Goal: Information Seeking & Learning: Learn about a topic

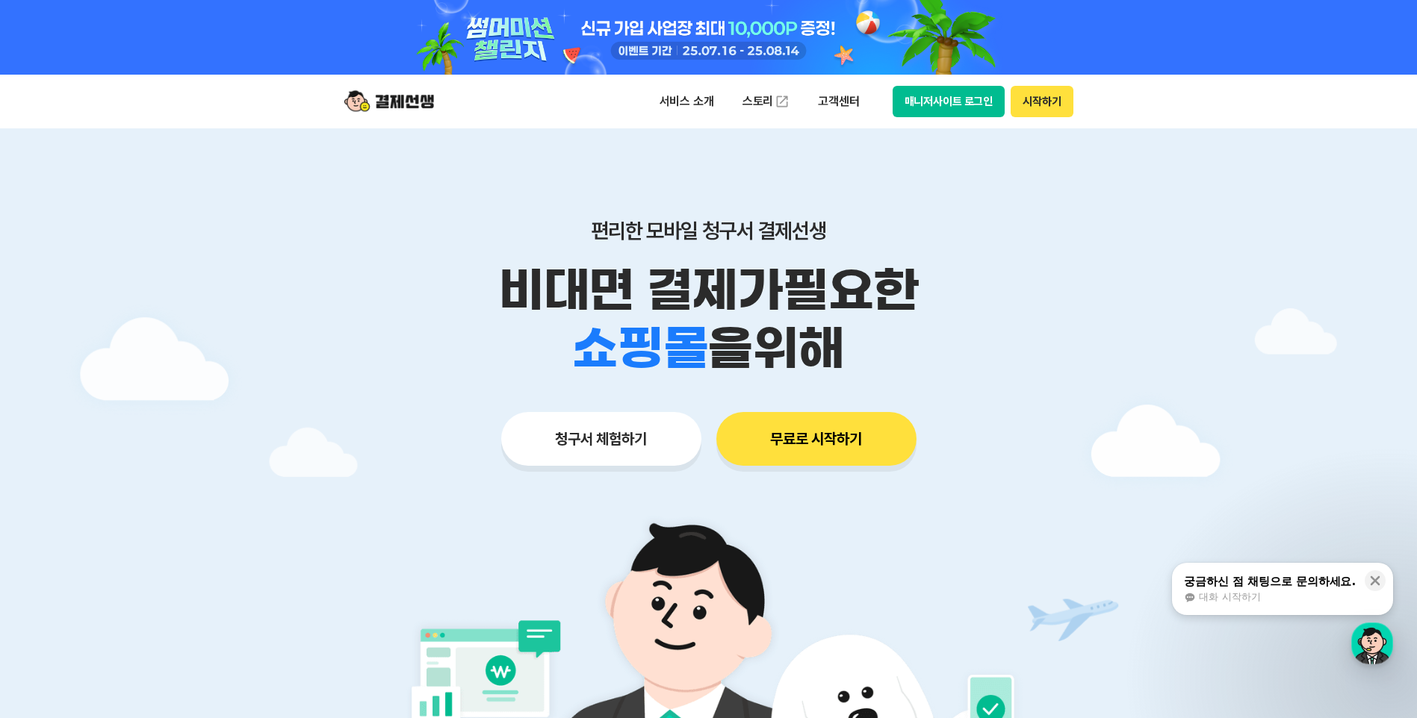
drag, startPoint x: 500, startPoint y: 288, endPoint x: 848, endPoint y: 333, distance: 351.6
click at [848, 333] on div "비대면 결제가 필요한 학원 공부방 호텔 쇼핑몰 병원 배달 보험사 항공사 골프장 을 위해" at bounding box center [708, 319] width 765 height 117
drag, startPoint x: 848, startPoint y: 333, endPoint x: 825, endPoint y: 347, distance: 26.8
click at [825, 347] on span "을 위해" at bounding box center [775, 349] width 136 height 58
drag, startPoint x: 848, startPoint y: 343, endPoint x: 460, endPoint y: 292, distance: 390.9
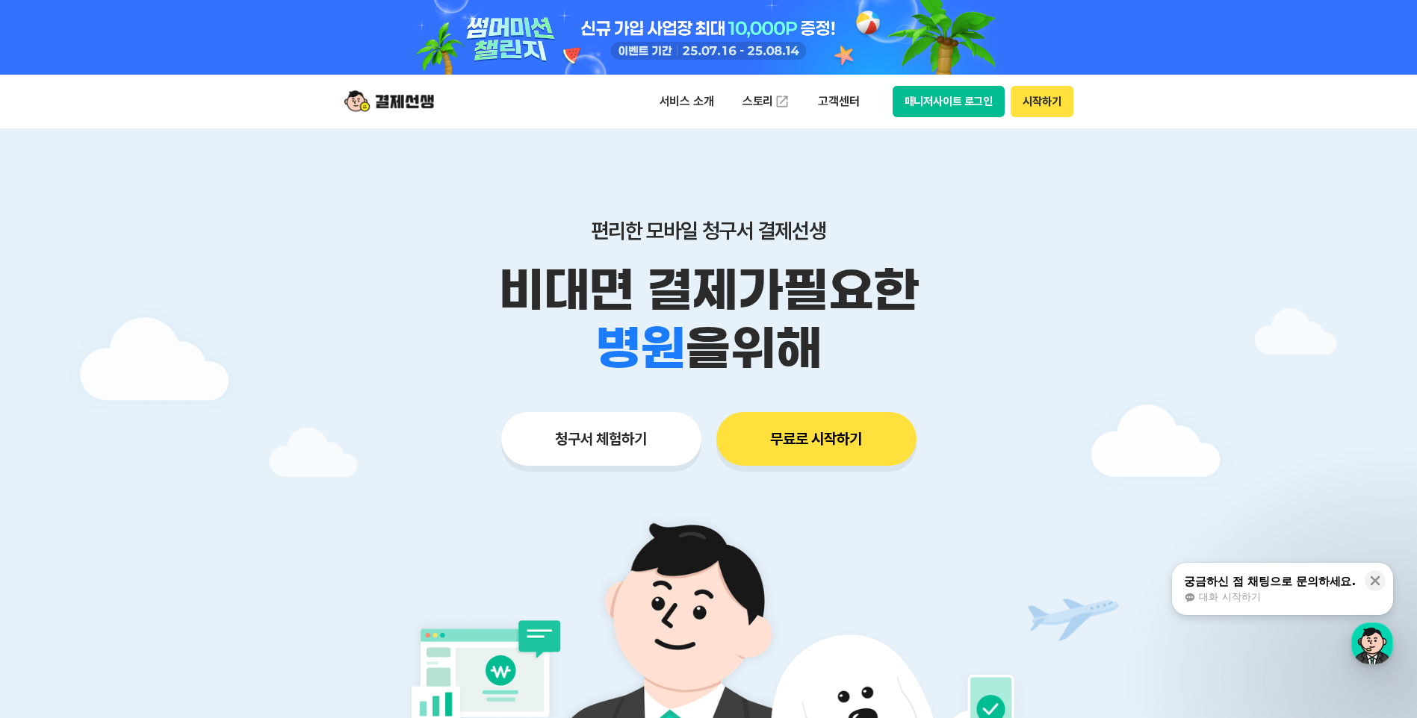
click at [460, 292] on div "비대면 결제가 필요한 학원 공부방 호텔 쇼핑몰 병원 배달 보험사 항공사 골프장 을 위해" at bounding box center [708, 319] width 765 height 117
click at [460, 292] on p "비대면 결제가 필요한" at bounding box center [708, 290] width 765 height 58
drag, startPoint x: 496, startPoint y: 288, endPoint x: 890, endPoint y: 335, distance: 397.2
click at [890, 335] on div "비대면 결제가 필요한 학원 공부방 호텔 쇼핑몰 병원 배달 보험사 항공사 골프장 을 위해" at bounding box center [708, 319] width 765 height 117
drag, startPoint x: 890, startPoint y: 335, endPoint x: 801, endPoint y: 338, distance: 88.9
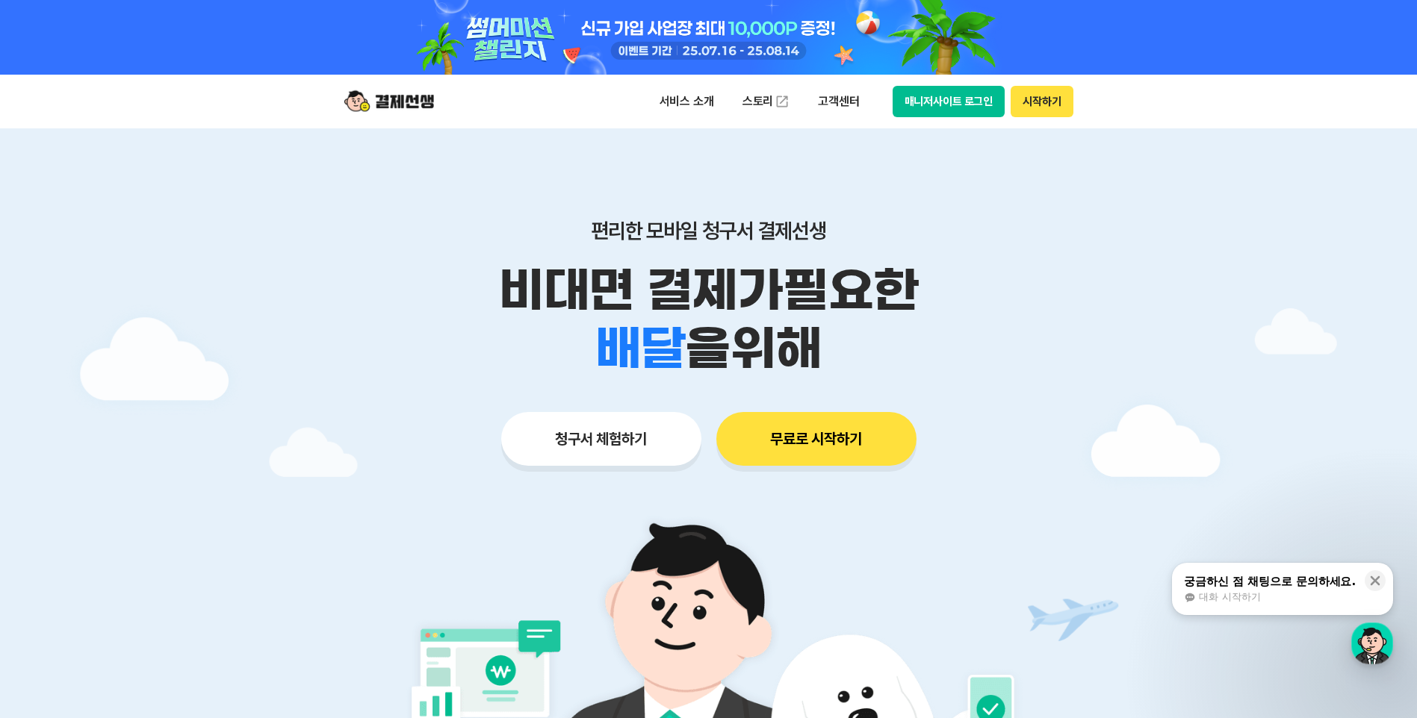
click at [801, 338] on span "을 위해" at bounding box center [753, 349] width 136 height 58
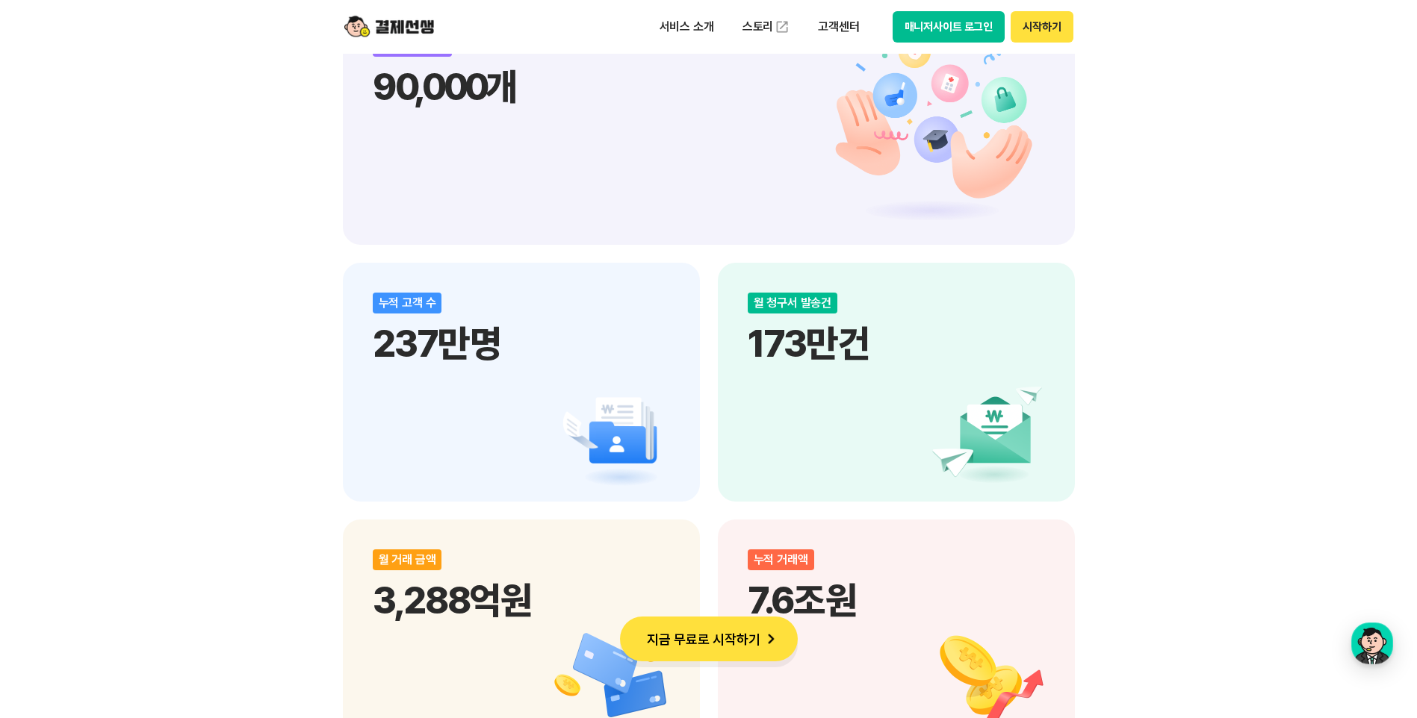
scroll to position [1718, 0]
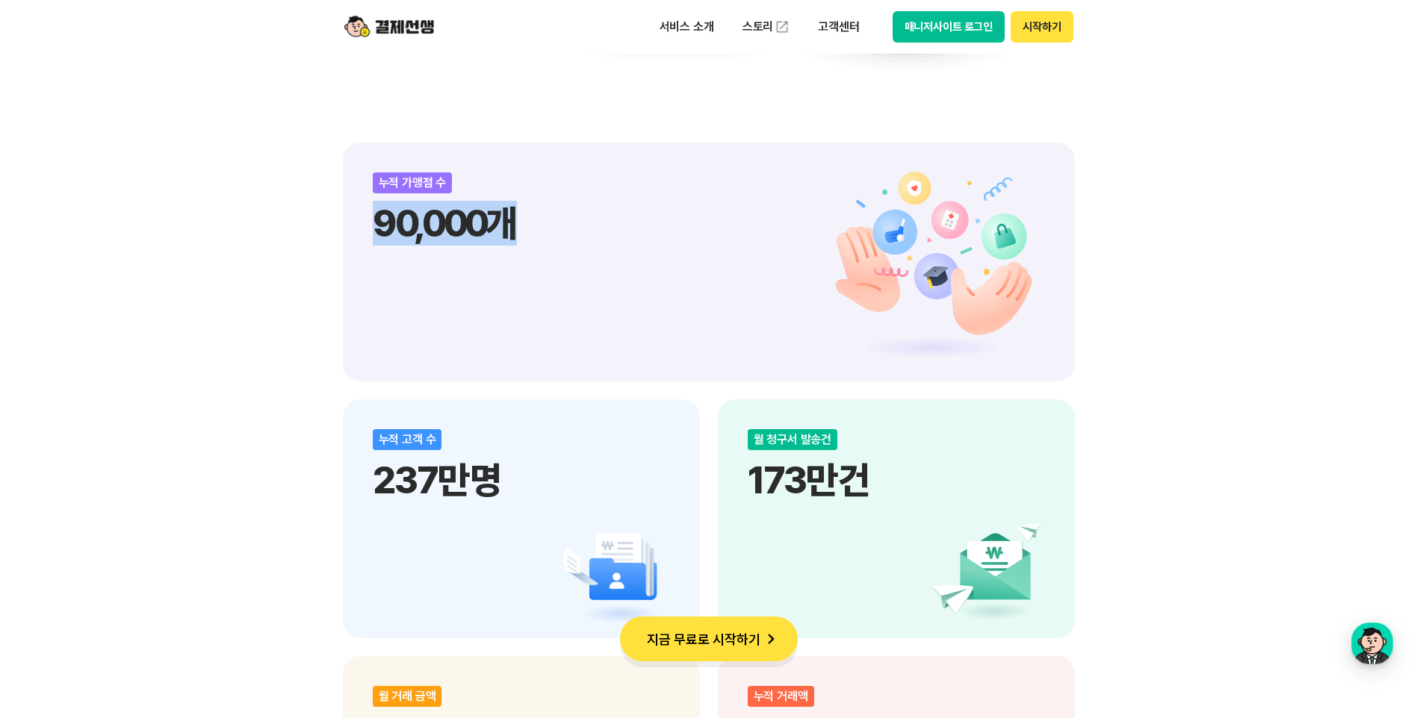
drag, startPoint x: 380, startPoint y: 226, endPoint x: 544, endPoint y: 226, distance: 164.3
click at [544, 226] on p "90,000개" at bounding box center [709, 223] width 672 height 45
drag, startPoint x: 544, startPoint y: 226, endPoint x: 512, endPoint y: 262, distance: 48.6
click at [512, 262] on div "누적 가맹점 수 90,000개" at bounding box center [709, 262] width 732 height 239
drag, startPoint x: 373, startPoint y: 226, endPoint x: 585, endPoint y: 235, distance: 211.6
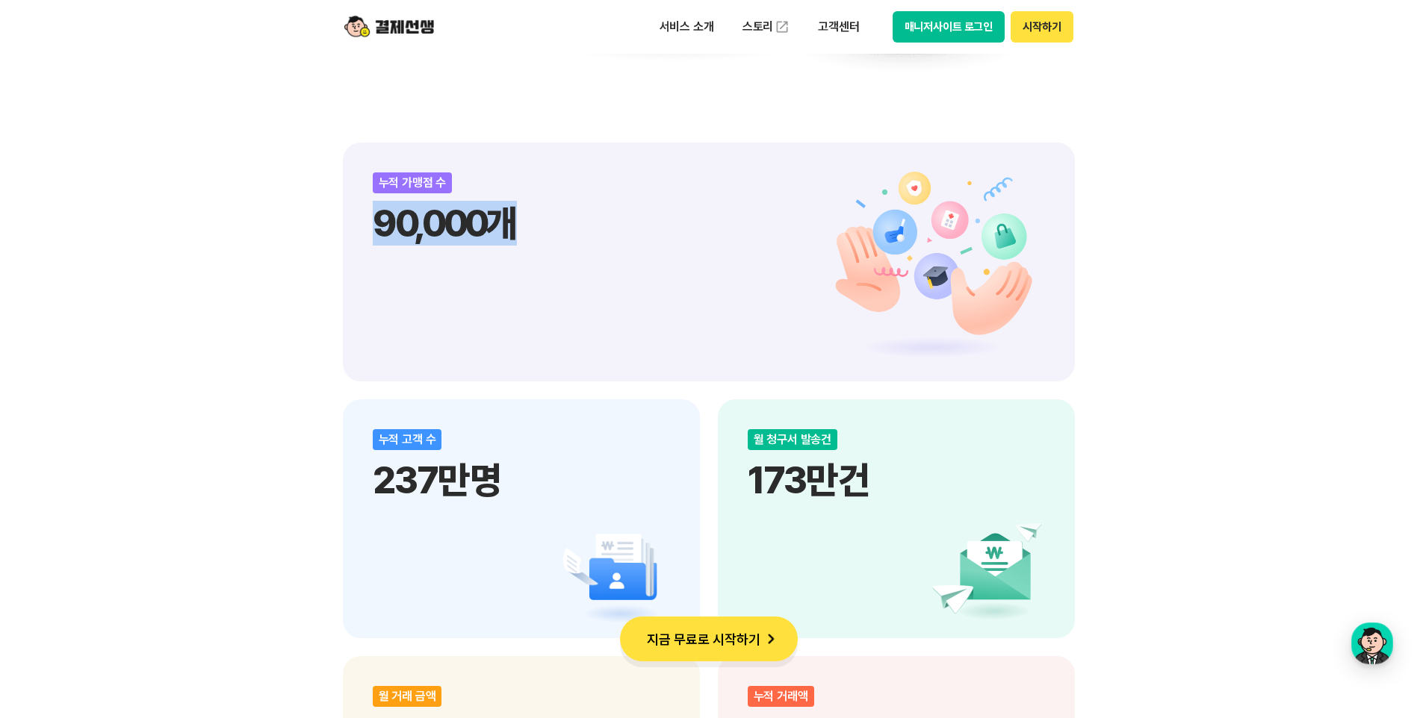
click at [585, 235] on p "90,000개" at bounding box center [709, 223] width 672 height 45
drag, startPoint x: 585, startPoint y: 235, endPoint x: 520, endPoint y: 297, distance: 89.8
click at [520, 297] on div "누적 가맹점 수 90,000개" at bounding box center [709, 262] width 732 height 239
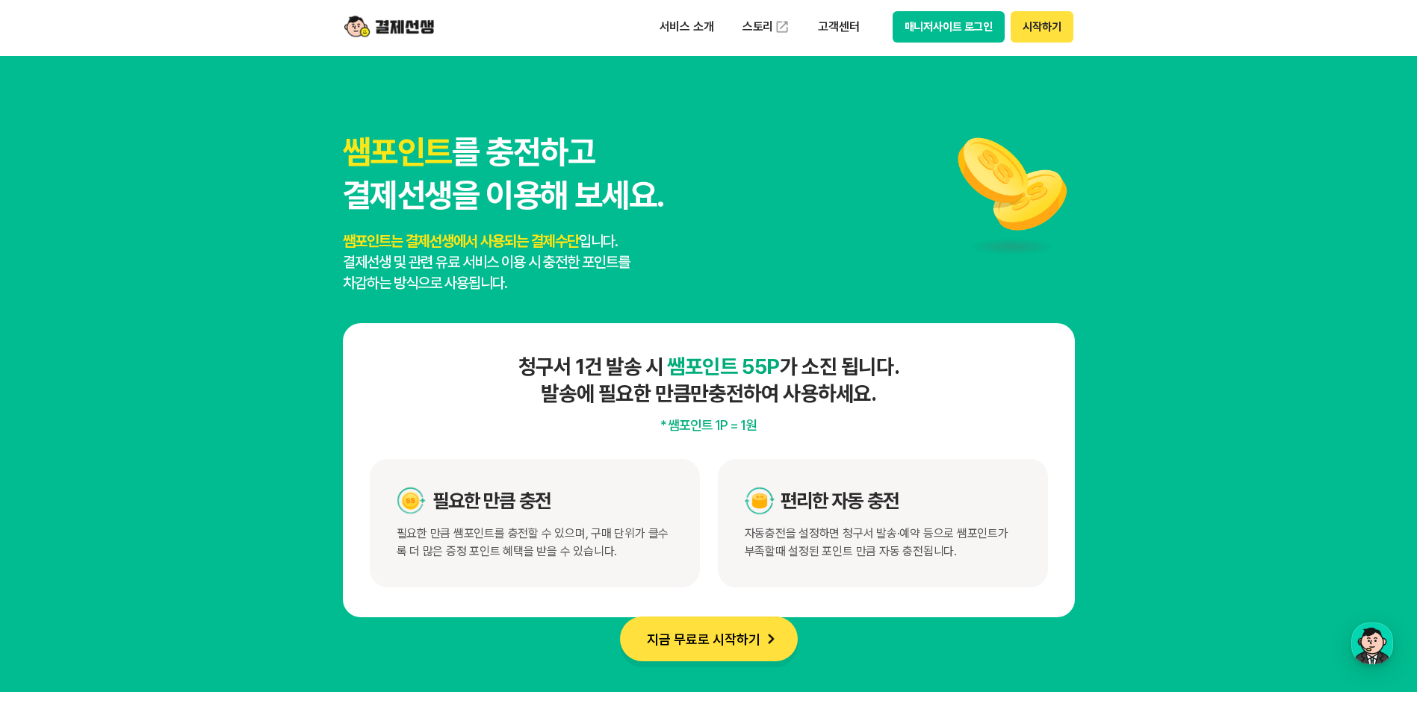
scroll to position [7666, 0]
